Goal: Information Seeking & Learning: Check status

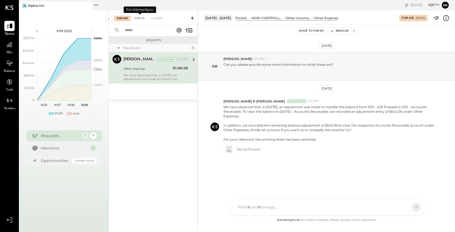
click at [143, 19] on div "For KS" at bounding box center [139, 18] width 15 height 5
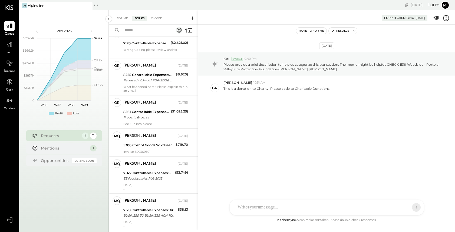
scroll to position [235, 0]
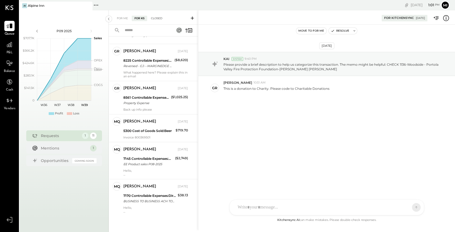
click at [157, 19] on div "Closed" at bounding box center [156, 18] width 17 height 5
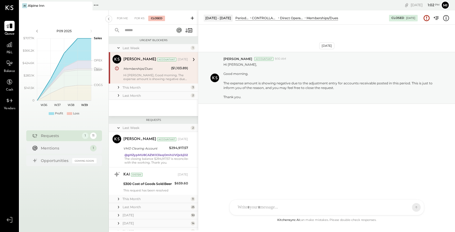
click at [10, 51] on span "P&L" at bounding box center [9, 52] width 6 height 5
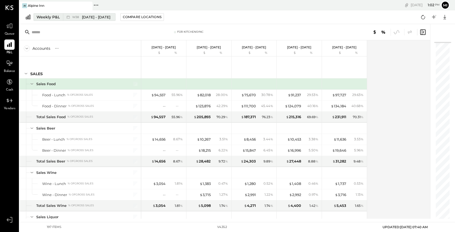
click at [51, 18] on div "Weekly P&L" at bounding box center [48, 16] width 23 height 5
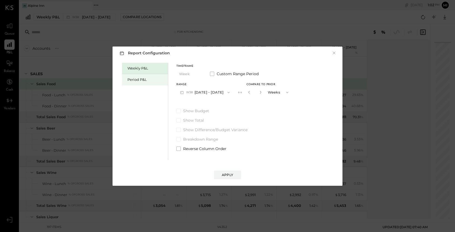
click at [143, 79] on div "Period P&L" at bounding box center [146, 79] width 38 height 5
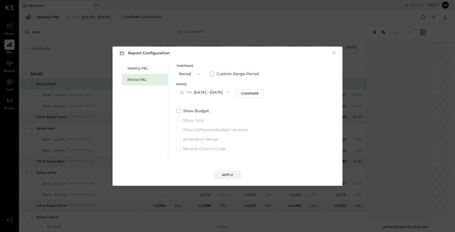
click at [218, 91] on button "P09 [DATE] - [DATE]" at bounding box center [204, 92] width 56 height 10
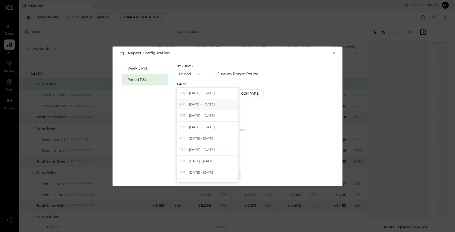
click at [210, 107] on span "[DATE] - [DATE]" at bounding box center [202, 104] width 26 height 5
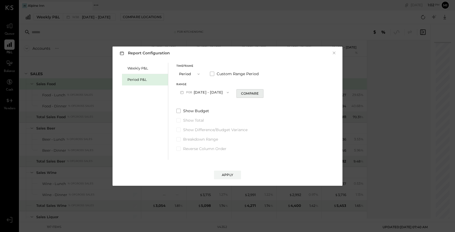
click at [249, 97] on button "Compare" at bounding box center [249, 93] width 27 height 9
click at [259, 92] on icon "button" at bounding box center [259, 92] width 1 height 3
type input "*"
click at [228, 171] on button "Apply" at bounding box center [227, 175] width 27 height 9
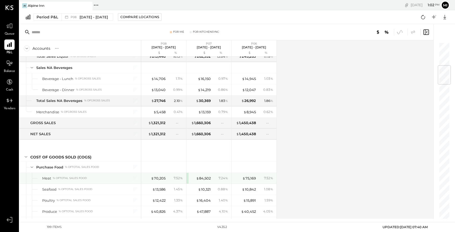
scroll to position [196, 0]
